Goal: Information Seeking & Learning: Learn about a topic

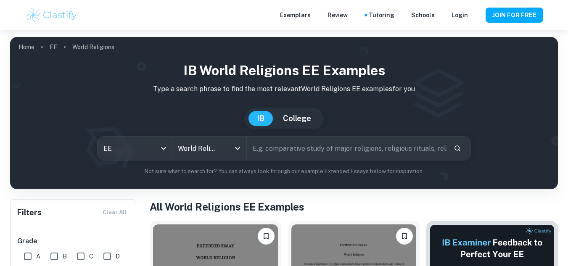
scroll to position [177, 0]
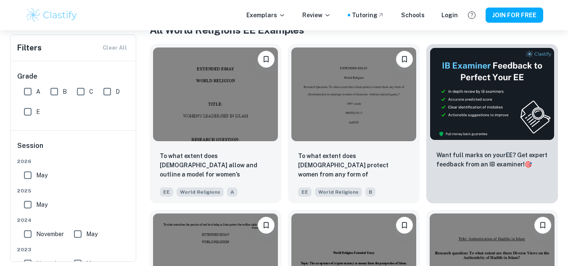
checkbox input "true"
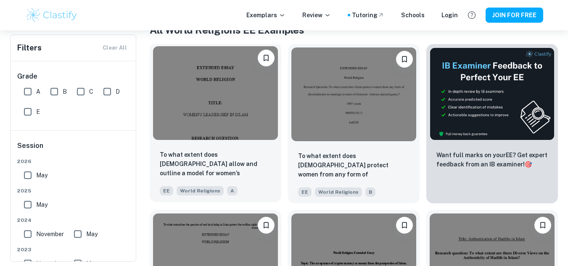
click at [242, 110] on img at bounding box center [215, 93] width 125 height 94
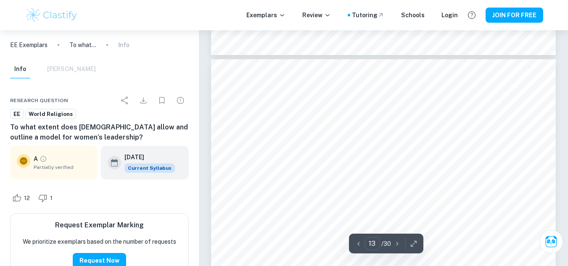
scroll to position [6039, 0]
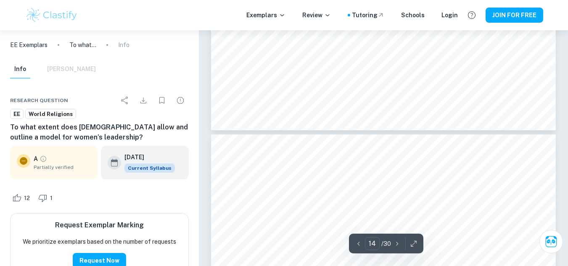
type input "13"
